Goal: Information Seeking & Learning: Learn about a topic

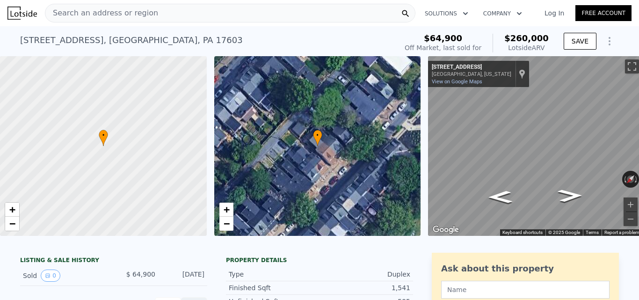
scroll to position [10, 0]
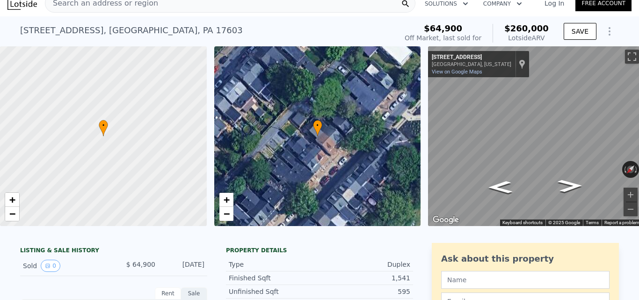
click at [145, 9] on div "Search an address or region" at bounding box center [230, 3] width 370 height 19
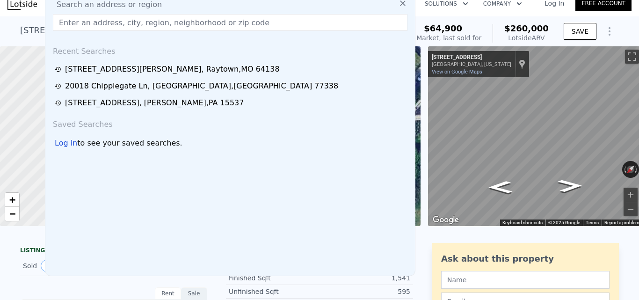
click at [195, 4] on div "Search an address or region" at bounding box center [230, 4] width 362 height 11
click at [171, 25] on input "text" at bounding box center [230, 22] width 354 height 17
paste input "451 Fremont St, Lancaster, PA 17603"
click at [200, 22] on input "451 Fremont St, Lancaster, PA 17603" at bounding box center [230, 22] width 354 height 17
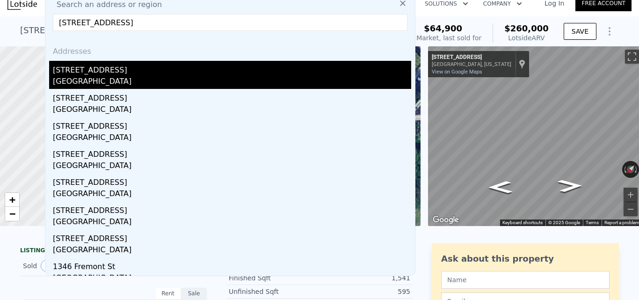
type input "451 Fremont St, Lancaster, PA 17603"
click at [105, 77] on div "Lancaster, PA 17603" at bounding box center [232, 82] width 358 height 13
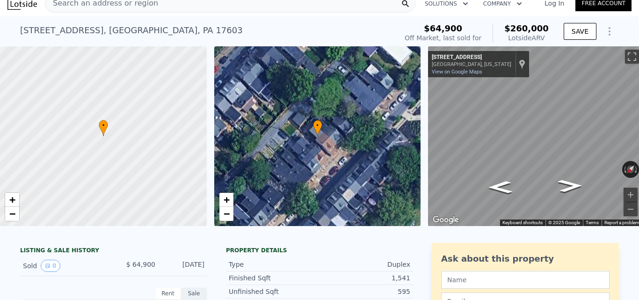
click at [156, 9] on div "Search an address or region" at bounding box center [230, 3] width 370 height 19
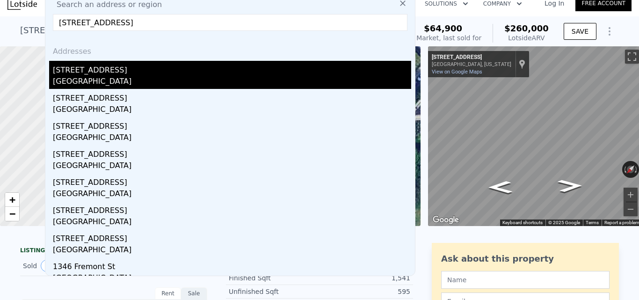
type input "451 Fremont St, Lancaster, PA 17603"
click at [128, 82] on div "Lancaster, PA 17603" at bounding box center [232, 82] width 358 height 13
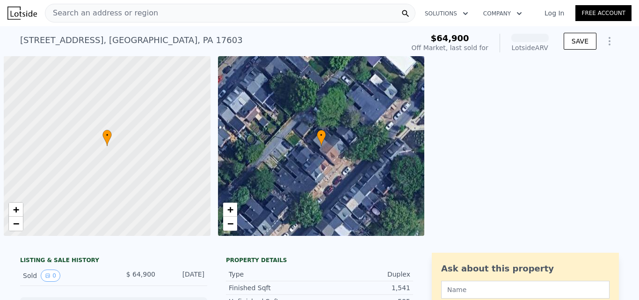
scroll to position [0, 4]
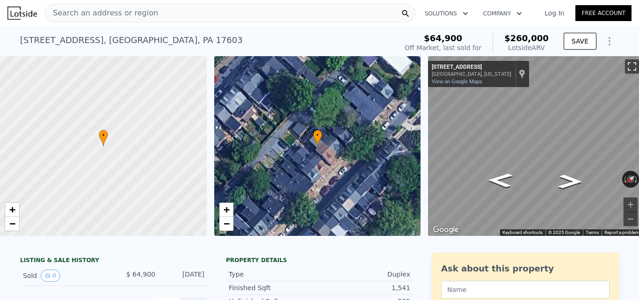
click at [628, 66] on button "Toggle fullscreen view" at bounding box center [632, 66] width 14 height 14
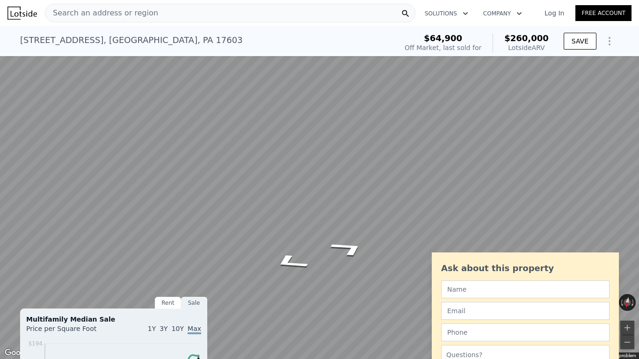
click at [630, 9] on button "Toggle fullscreen view" at bounding box center [628, 10] width 14 height 14
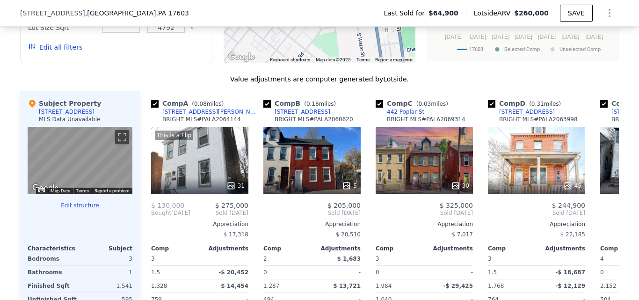
scroll to position [856, 0]
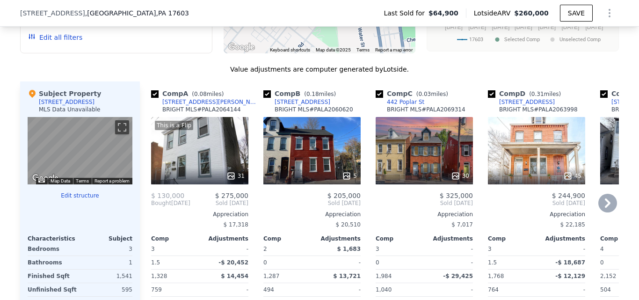
click at [187, 160] on div "This is a Flip 31" at bounding box center [199, 150] width 97 height 67
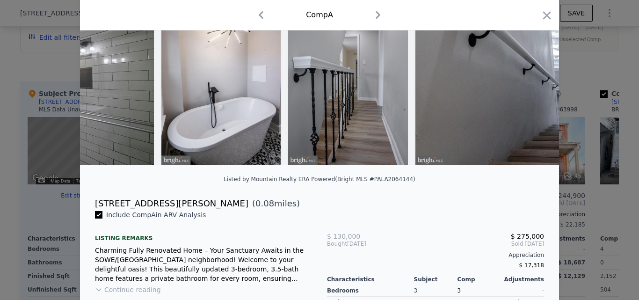
scroll to position [33, 0]
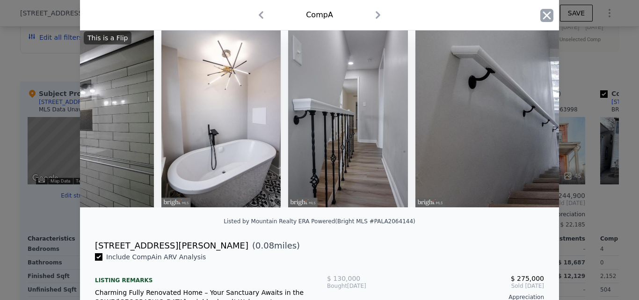
click at [540, 17] on icon "button" at bounding box center [546, 15] width 13 height 13
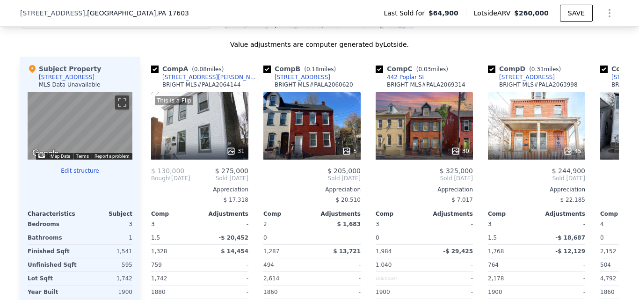
scroll to position [891, 0]
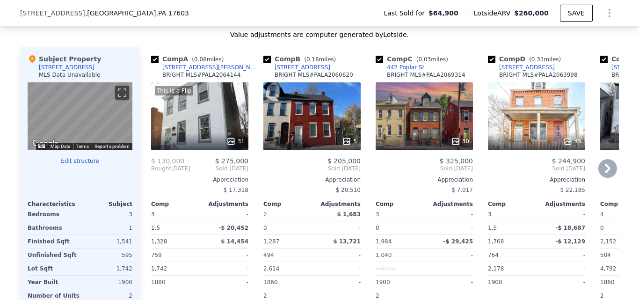
click at [420, 132] on div "30" at bounding box center [423, 115] width 97 height 67
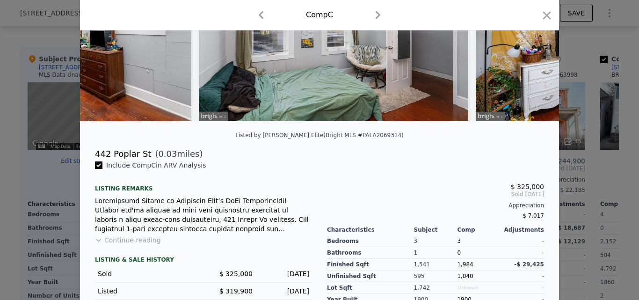
scroll to position [121, 0]
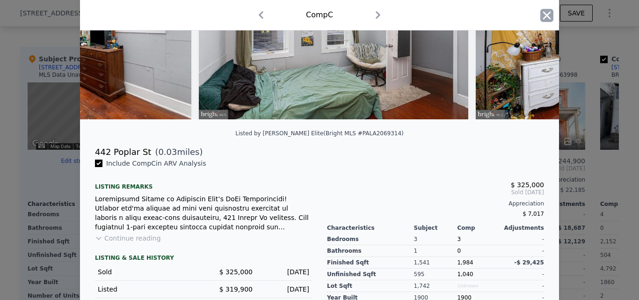
click at [546, 15] on icon "button" at bounding box center [546, 15] width 13 height 13
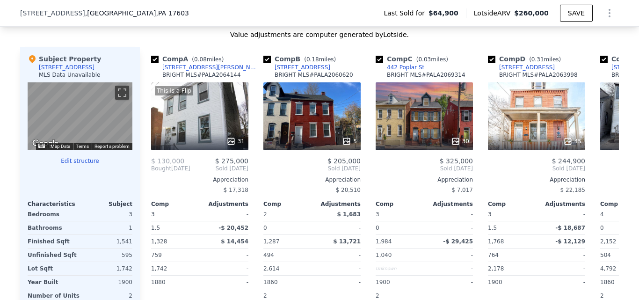
click at [542, 13] on span "$260,000" at bounding box center [531, 12] width 35 height 7
click at [605, 173] on icon at bounding box center [608, 168] width 6 height 9
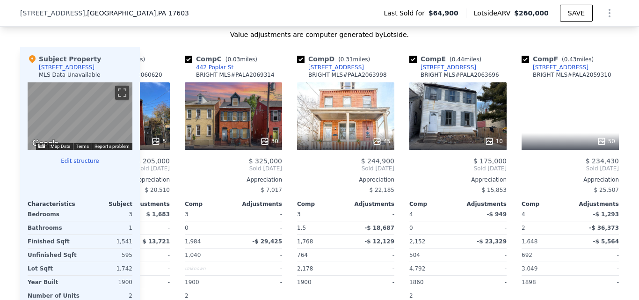
scroll to position [0, 224]
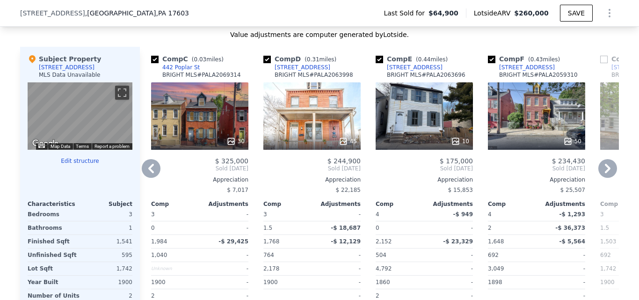
click at [608, 177] on icon at bounding box center [607, 168] width 19 height 19
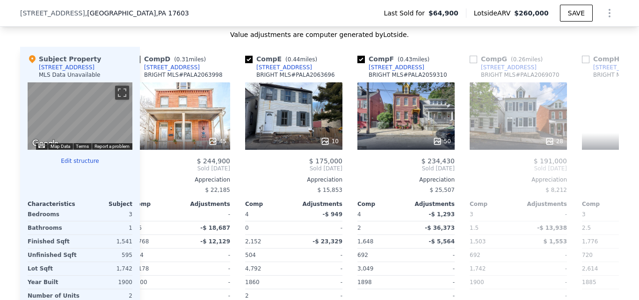
scroll to position [0, 449]
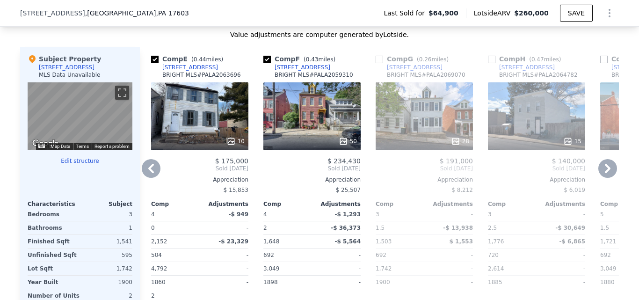
click at [596, 173] on div "Comp I ( 0.15 miles) [STREET_ADDRESS][GEOGRAPHIC_DATA] MLS # PALA2070132 34 $ 2…" at bounding box center [648, 204] width 105 height 314
click at [607, 173] on icon at bounding box center [607, 168] width 19 height 19
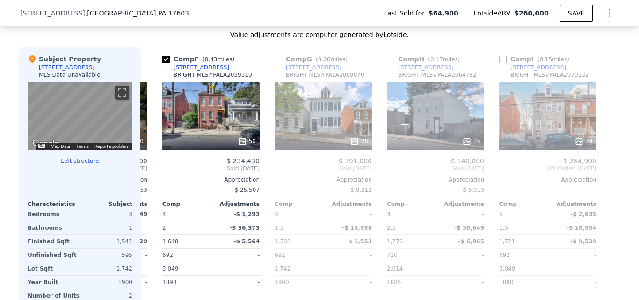
scroll to position [0, 554]
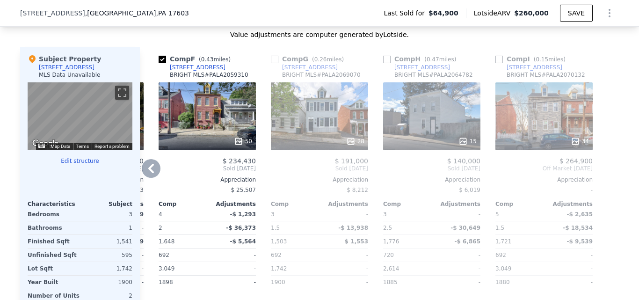
click at [508, 144] on div "34" at bounding box center [543, 141] width 89 height 9
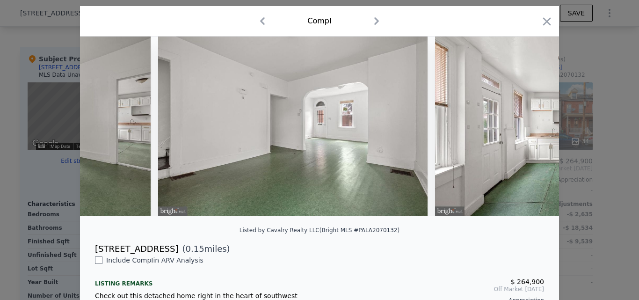
scroll to position [0, 8190]
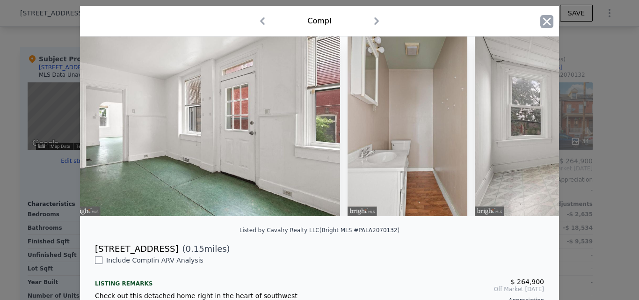
drag, startPoint x: 548, startPoint y: 32, endPoint x: 544, endPoint y: 20, distance: 12.3
click at [544, 20] on div "Comp I" at bounding box center [319, 21] width 479 height 30
click at [544, 20] on icon "button" at bounding box center [547, 21] width 8 height 8
